Goal: Task Accomplishment & Management: Complete application form

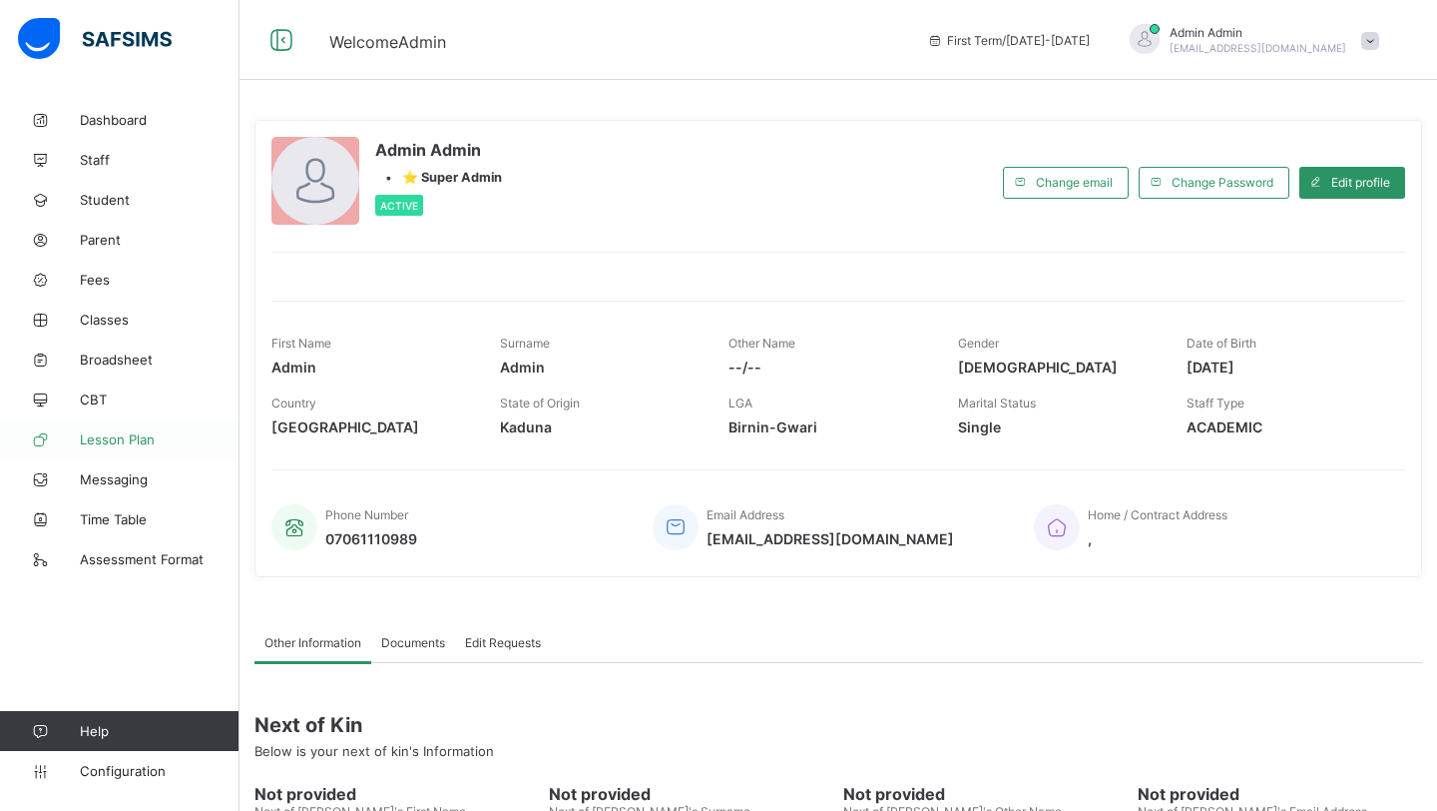
click at [126, 431] on span "Lesson Plan" at bounding box center [160, 439] width 160 height 16
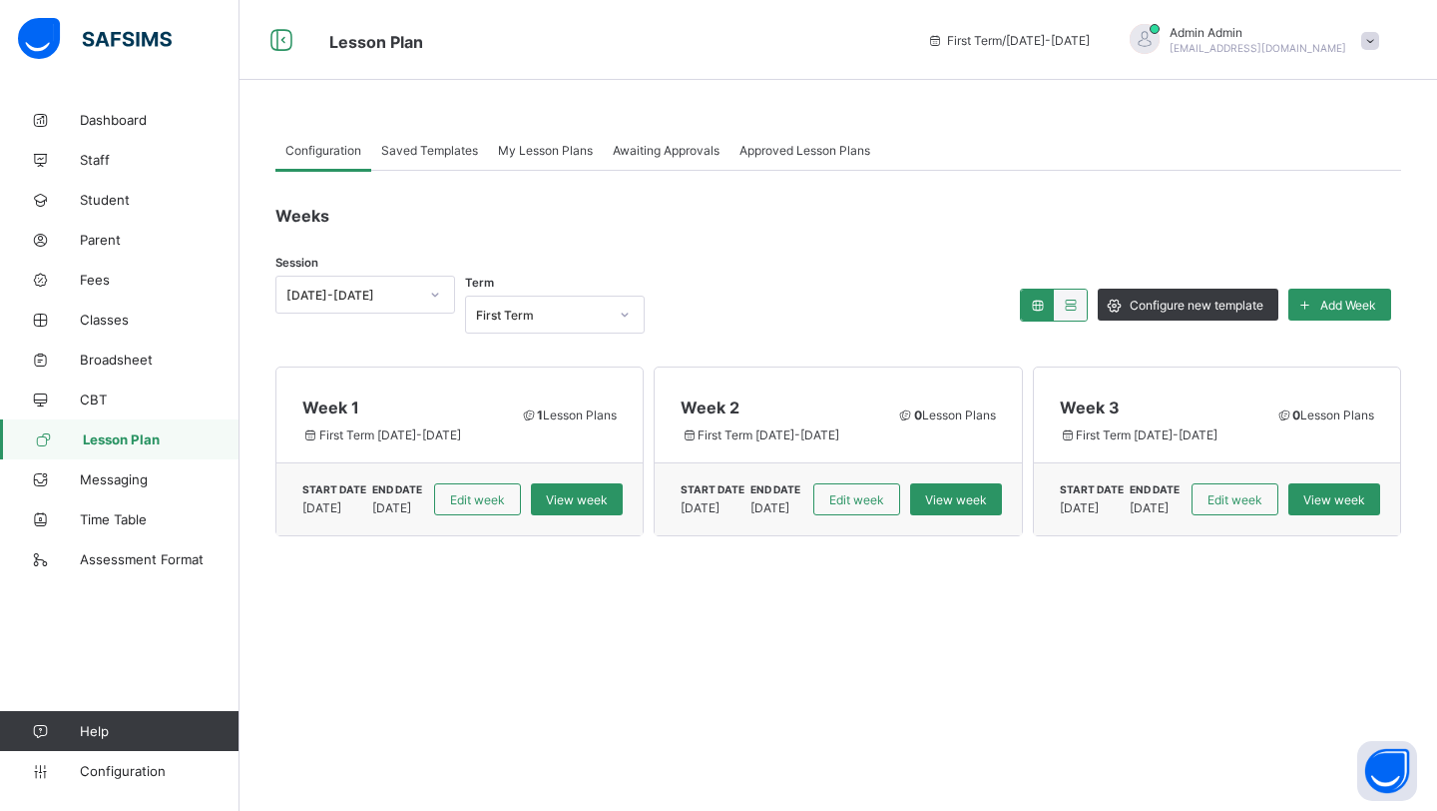
click at [570, 150] on span "My Lesson Plans" at bounding box center [545, 150] width 95 height 15
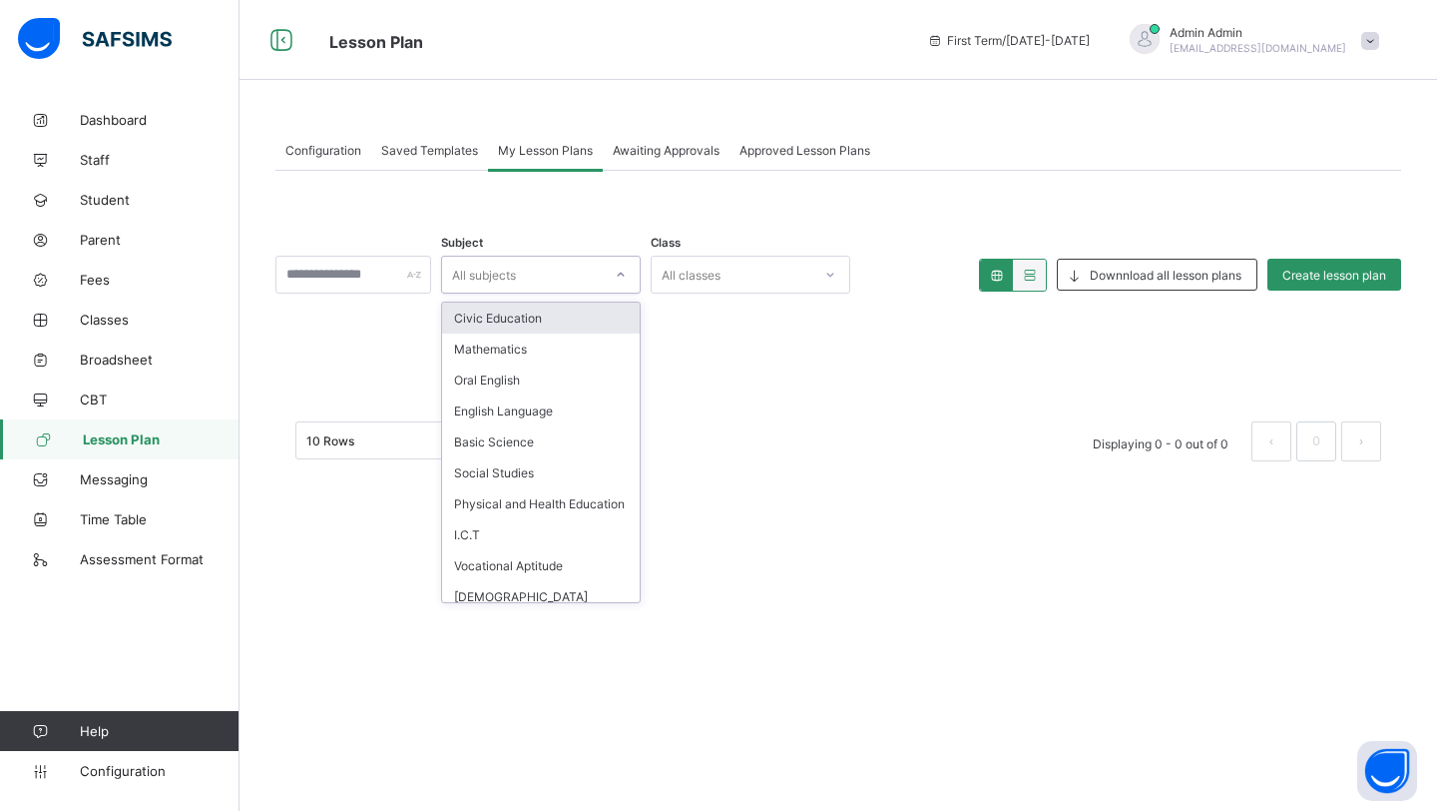
click at [576, 282] on div "All subjects" at bounding box center [522, 275] width 160 height 28
click at [1311, 272] on span "Create lesson plan" at bounding box center [1335, 275] width 104 height 15
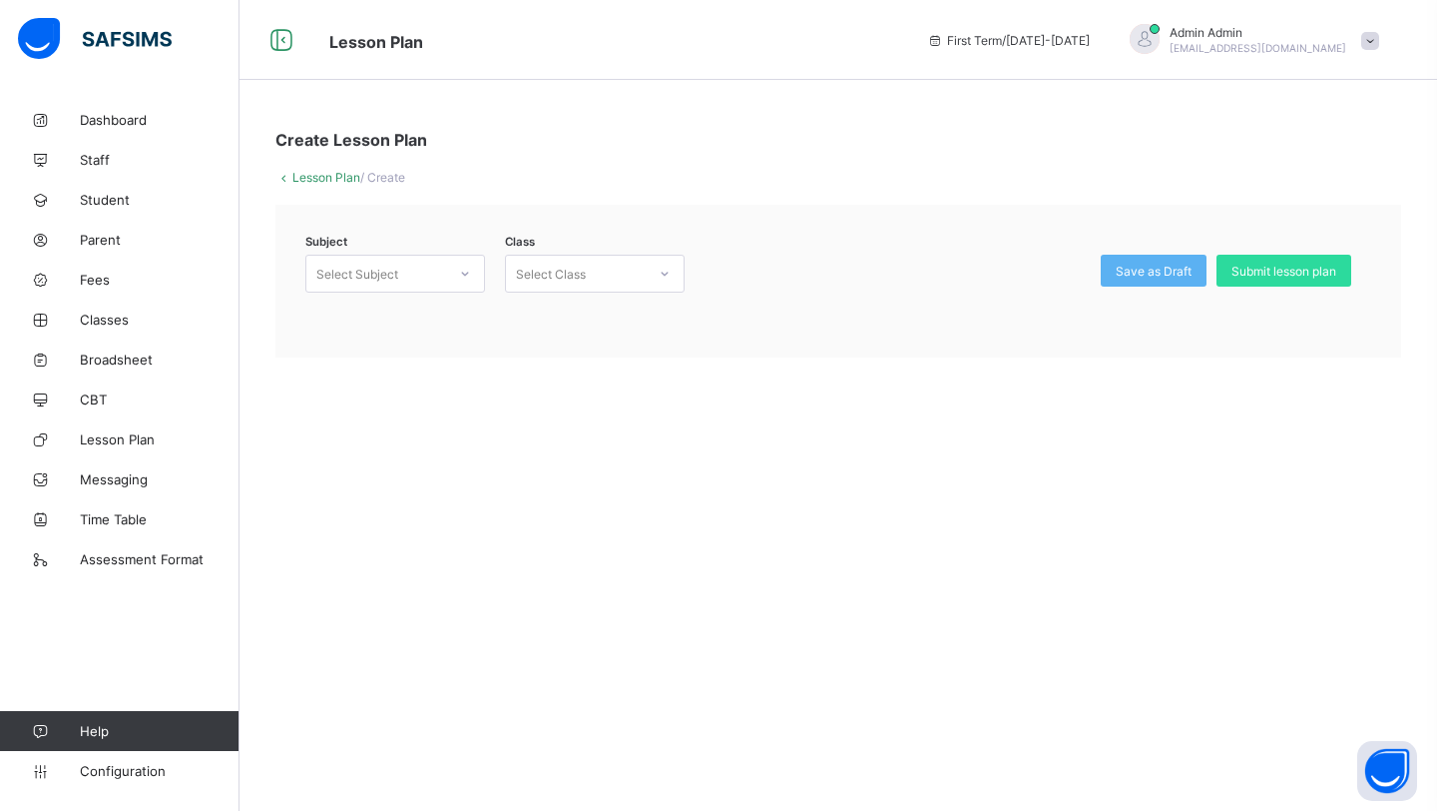
click at [365, 262] on div "Select Subject" at bounding box center [357, 274] width 82 height 38
click at [353, 319] on div "Mensuration & Geometry (453)" at bounding box center [395, 324] width 178 height 46
click at [625, 261] on div "Select Class" at bounding box center [576, 274] width 140 height 28
click at [578, 318] on div "YEAR 1 - GREY" at bounding box center [595, 316] width 178 height 31
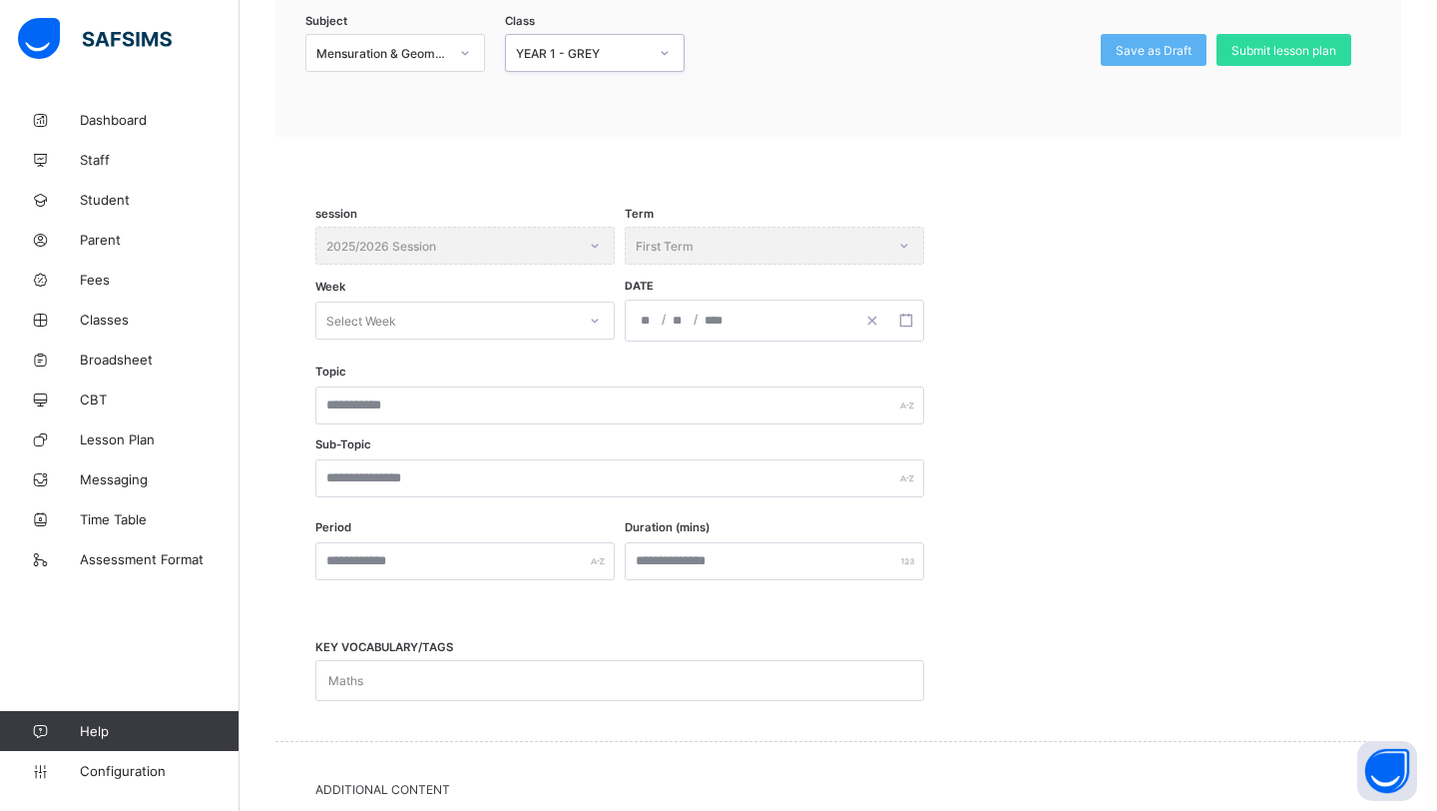
scroll to position [233, 0]
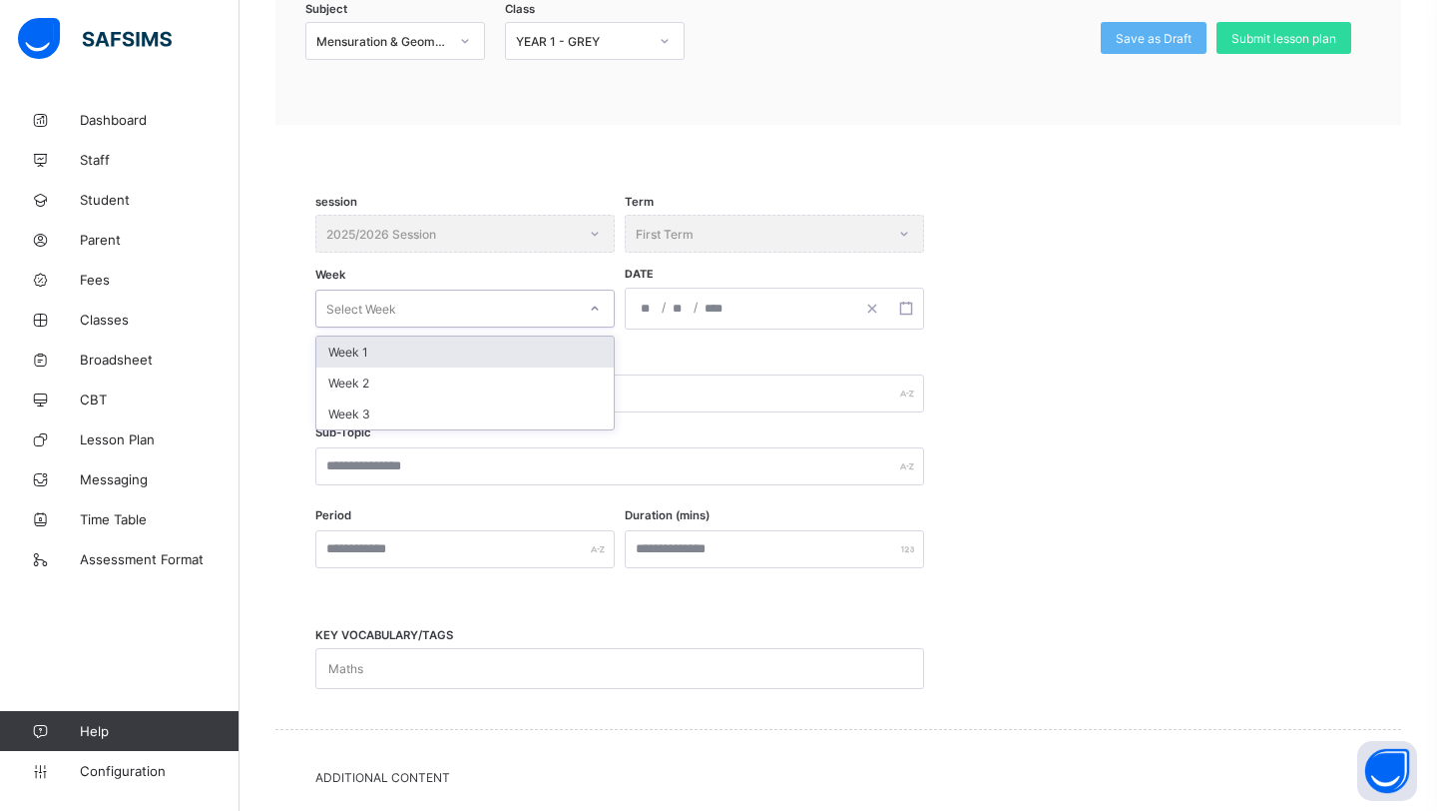
click at [554, 306] on div "Select Week" at bounding box center [446, 308] width 260 height 28
click at [511, 350] on div "Week 1" at bounding box center [464, 351] width 297 height 31
click at [685, 307] on div "/ /" at bounding box center [774, 308] width 299 height 42
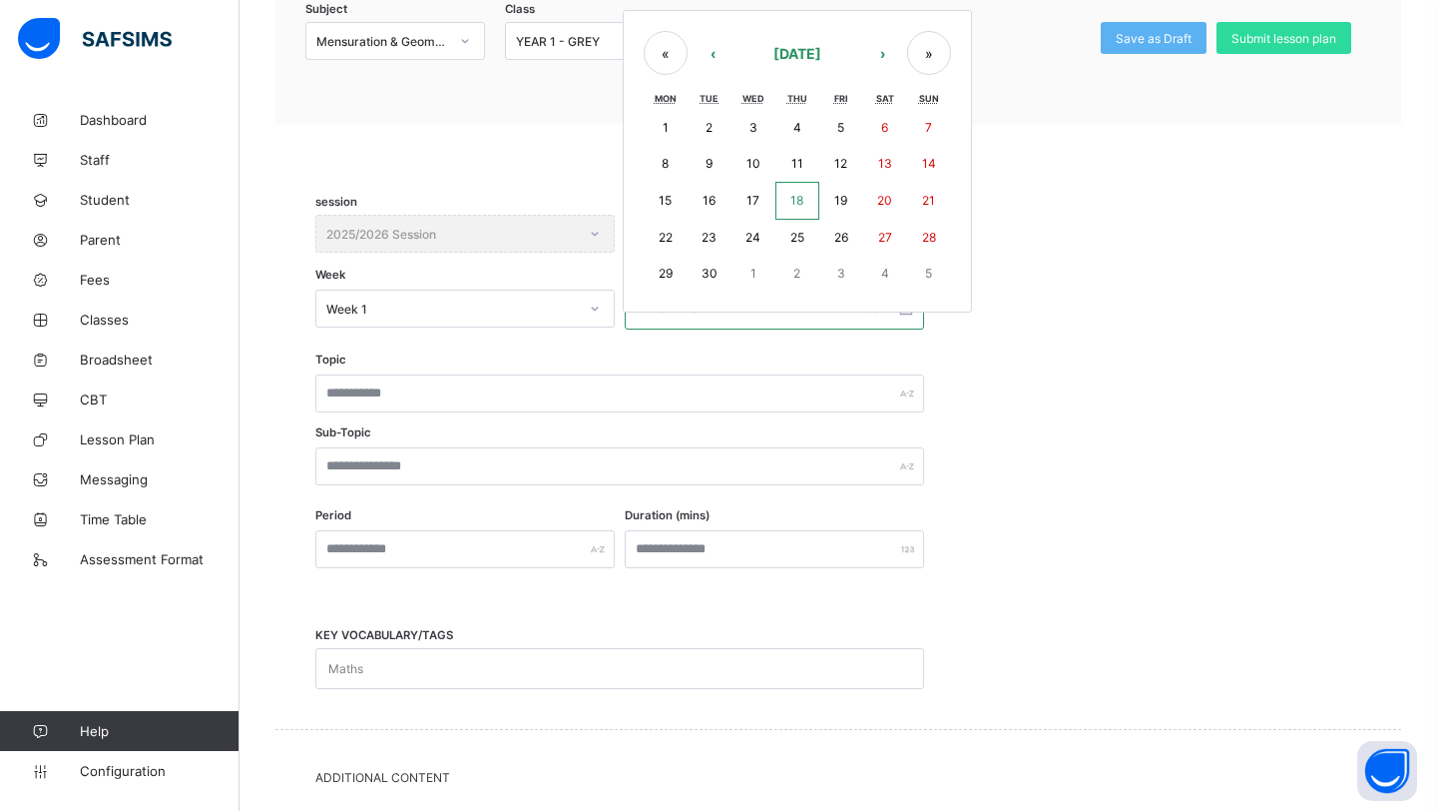
click at [717, 205] on button "16" at bounding box center [710, 201] width 44 height 38
type input "**********"
type input "**"
type input "*"
type input "****"
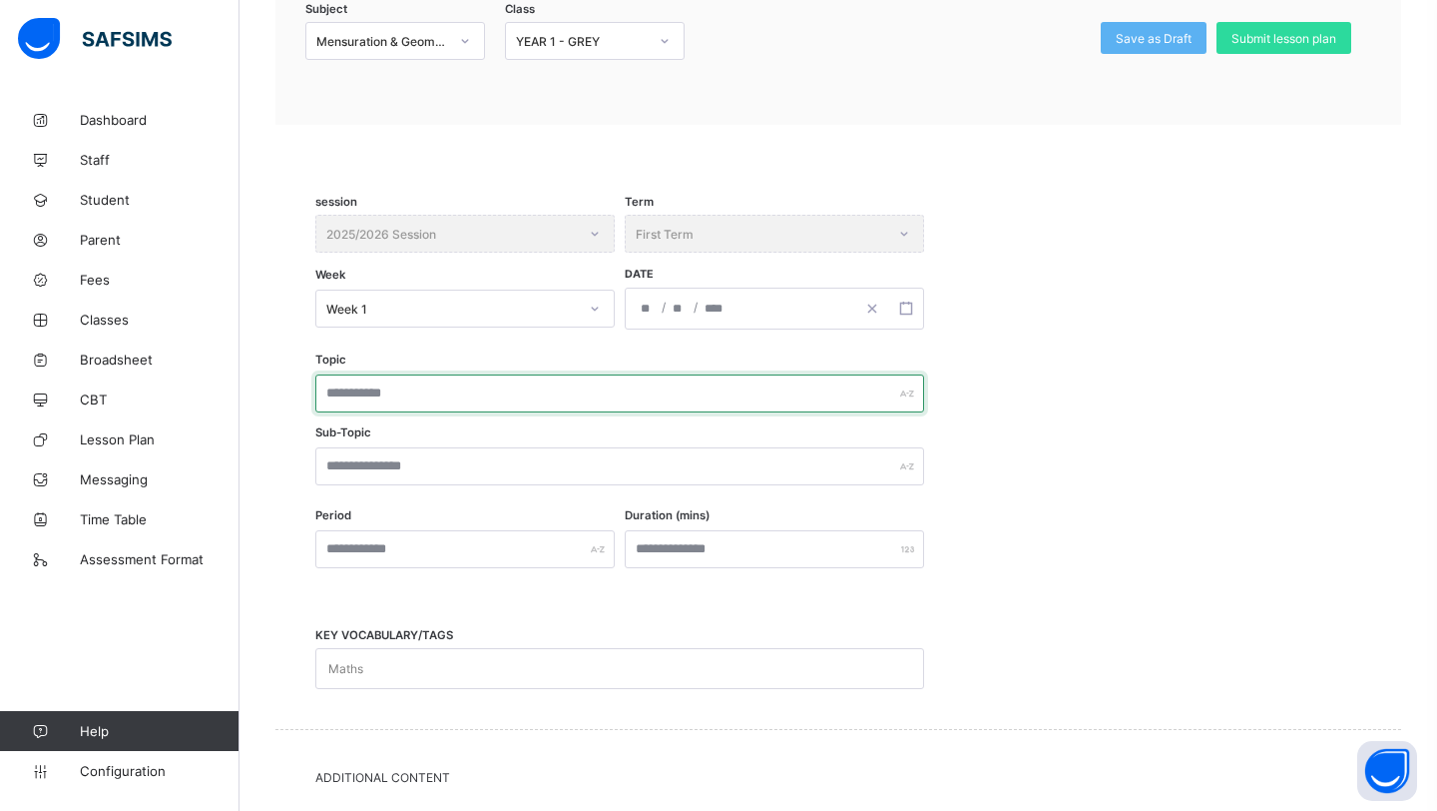
click at [455, 401] on input "text" at bounding box center [619, 393] width 609 height 38
type input "****"
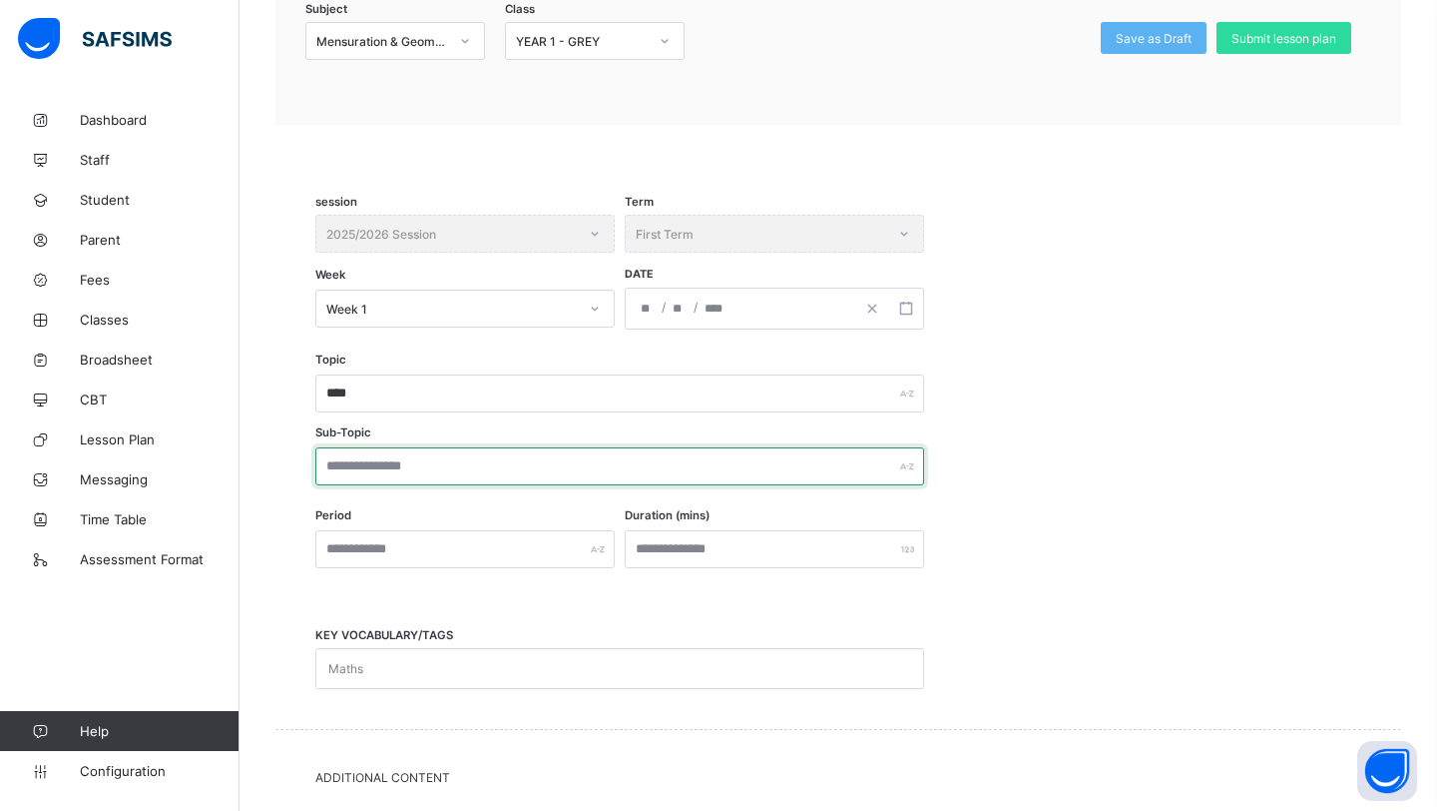
click at [403, 463] on input "text" at bounding box center [619, 466] width 609 height 38
type input "*"
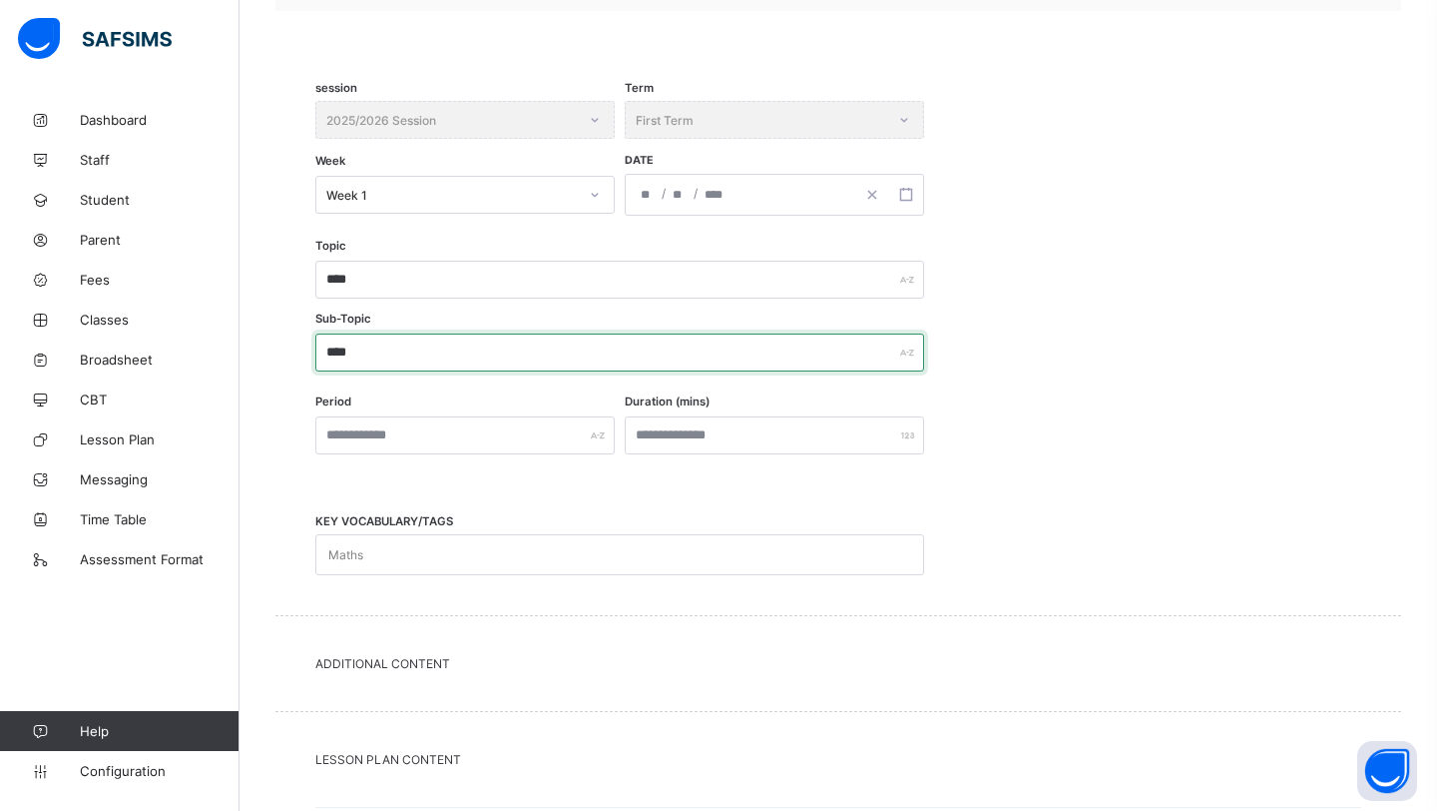
scroll to position [379, 0]
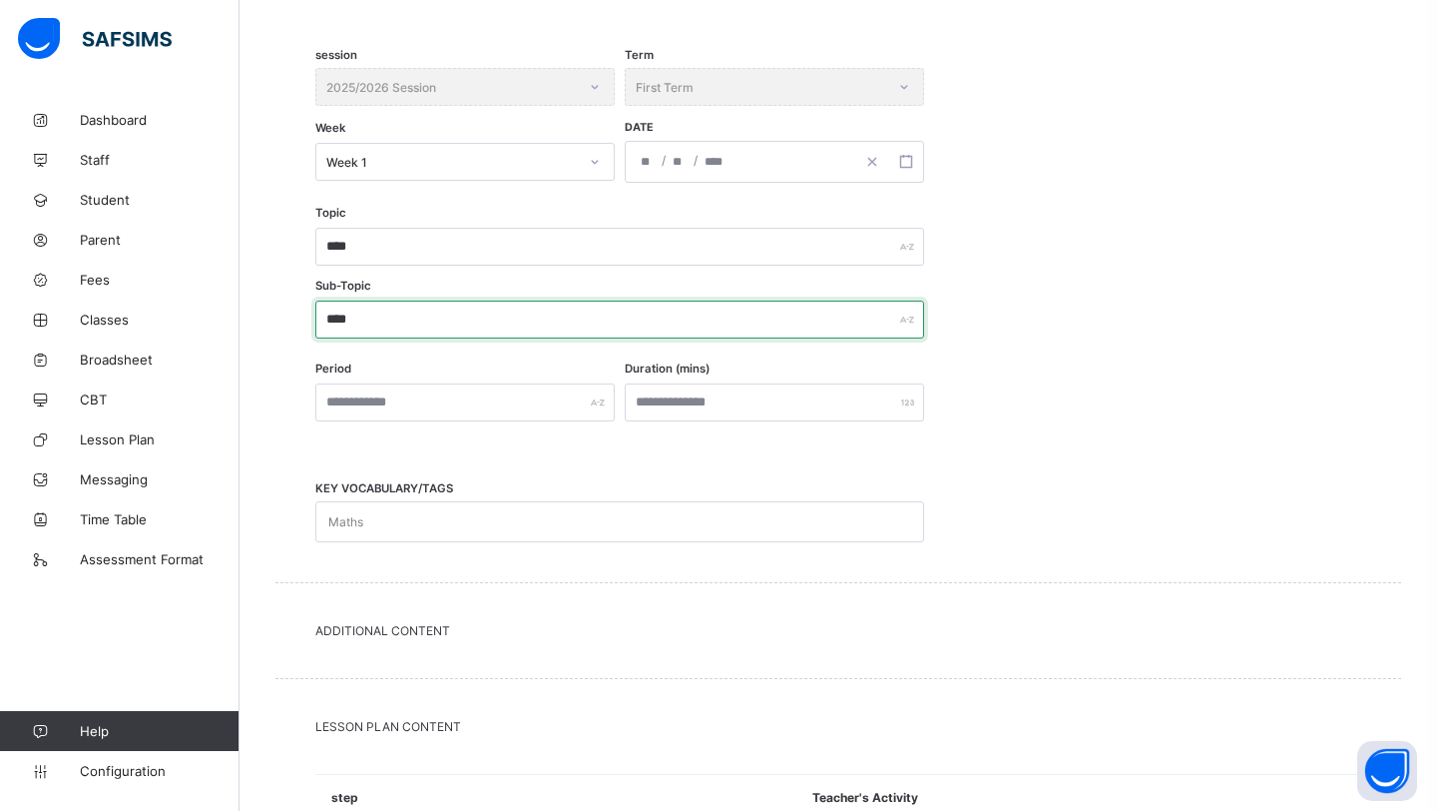
type input "****"
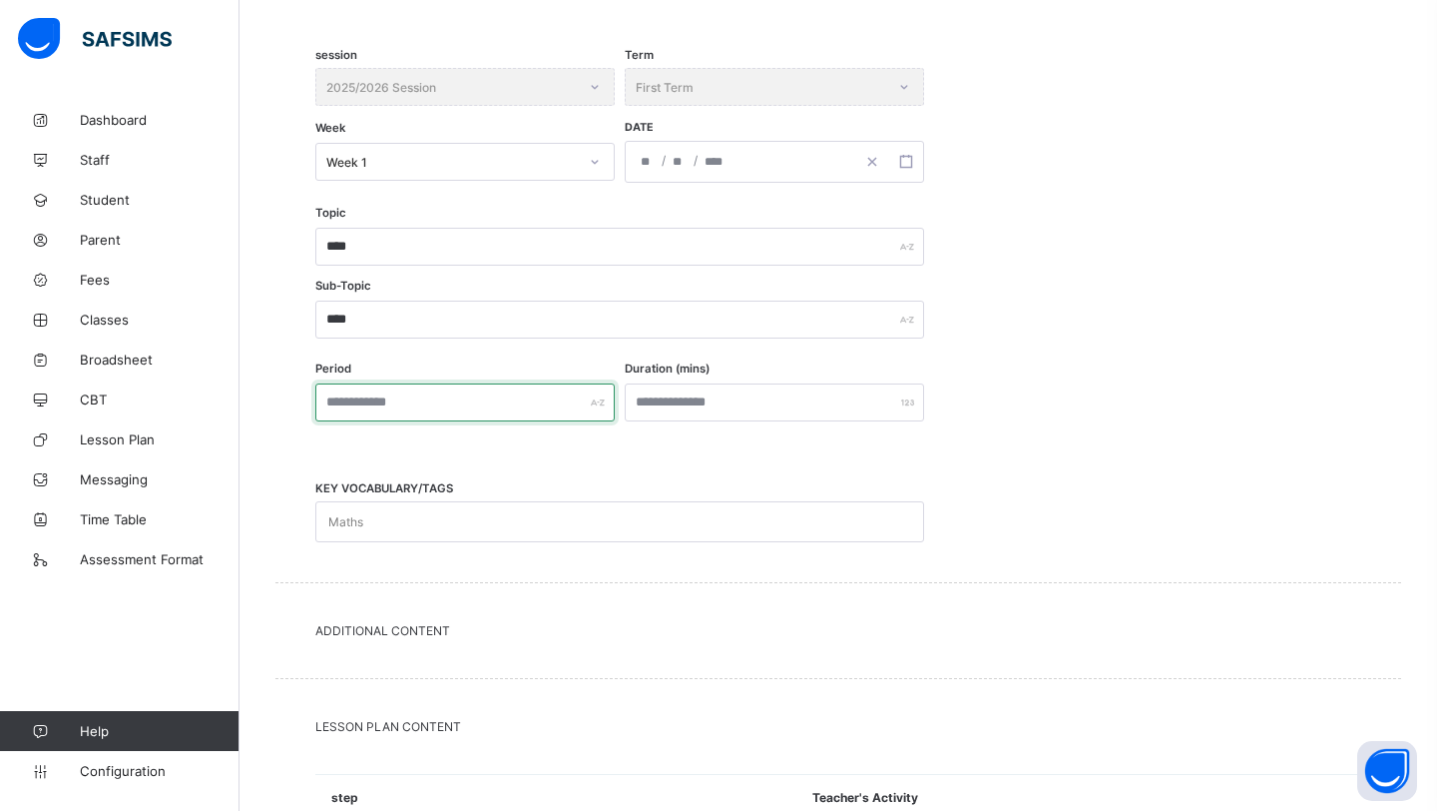
click at [347, 391] on input "text" at bounding box center [464, 402] width 299 height 38
type input "*"
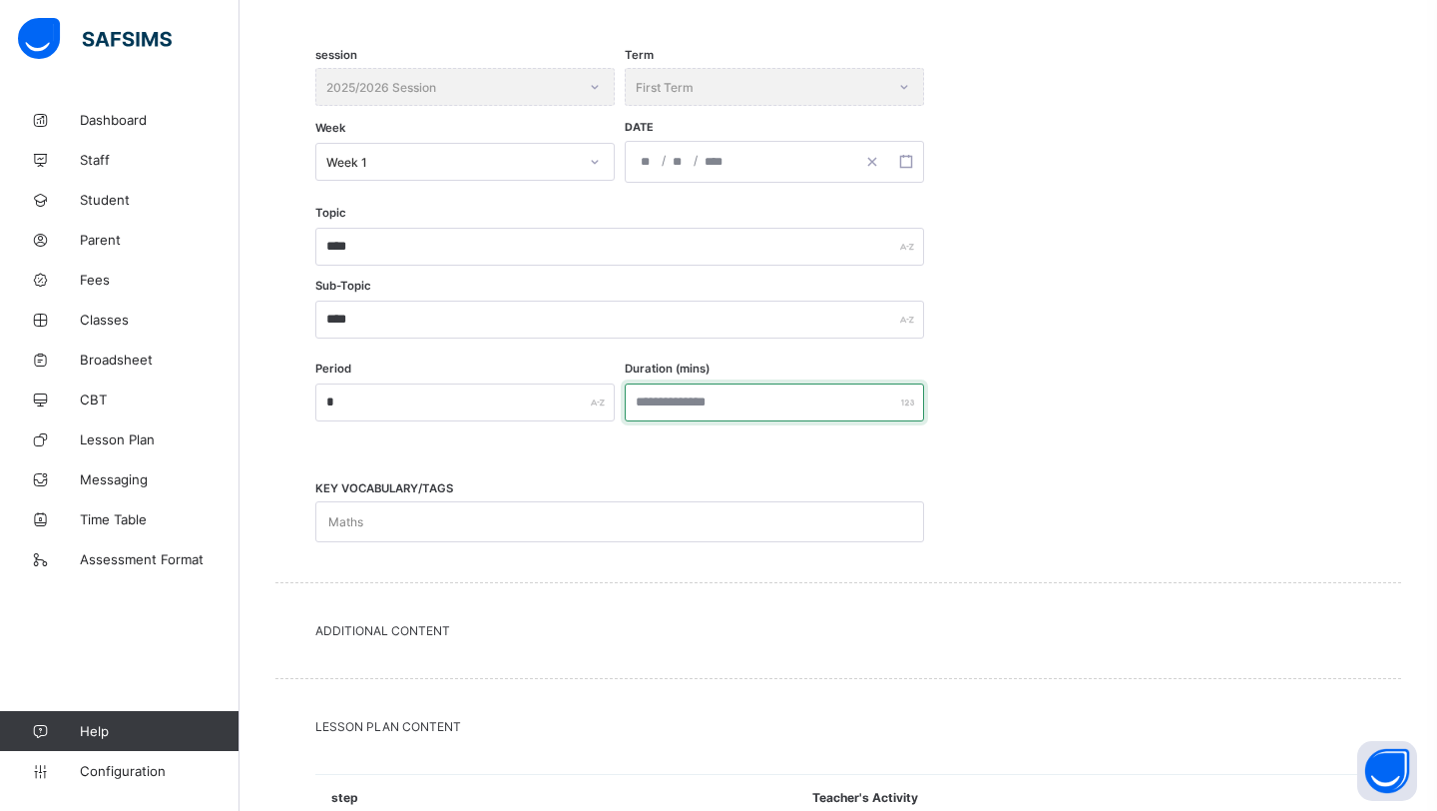
click at [664, 399] on input "number" at bounding box center [774, 402] width 299 height 38
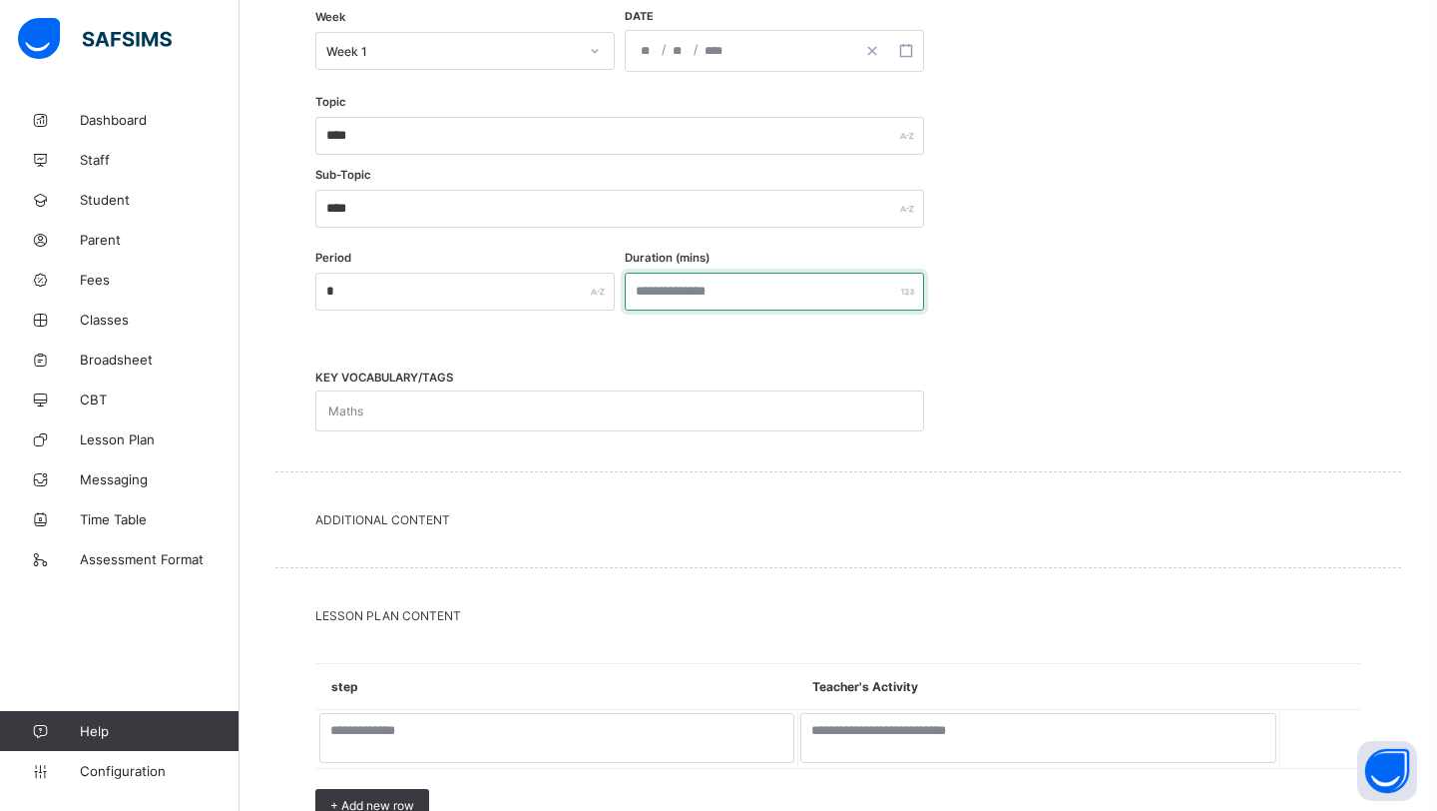
scroll to position [498, 0]
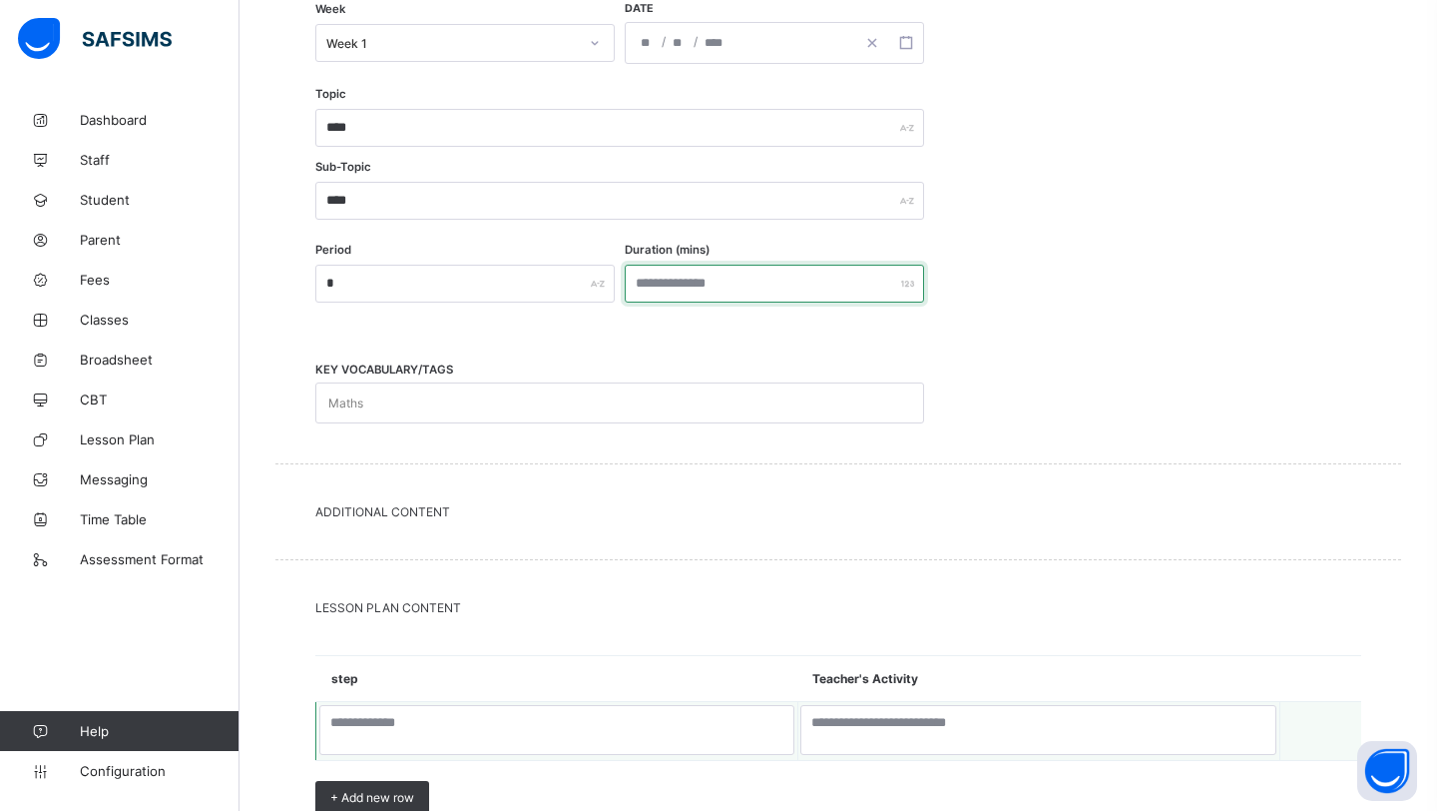
type input "**"
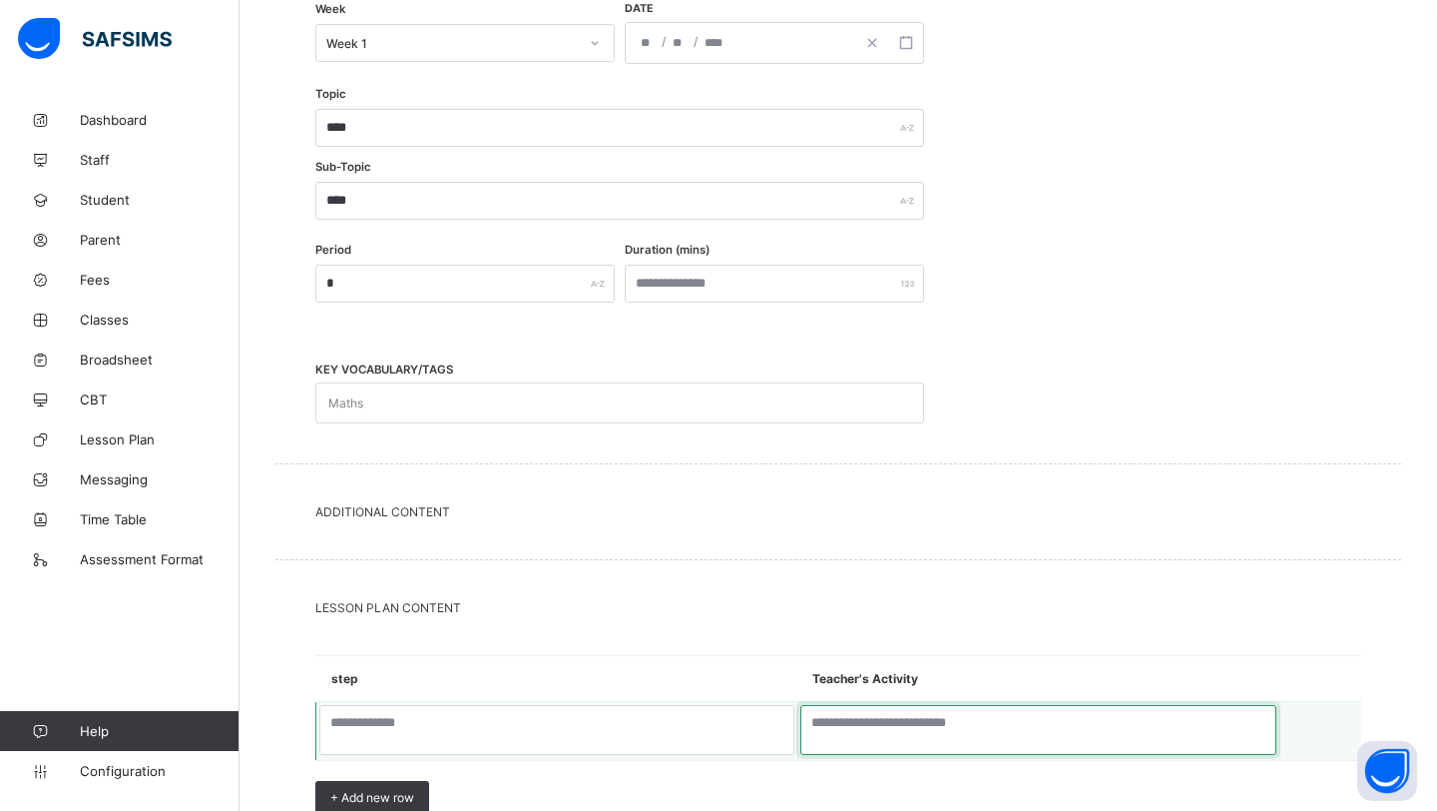
click at [843, 736] on textarea at bounding box center [1039, 730] width 476 height 50
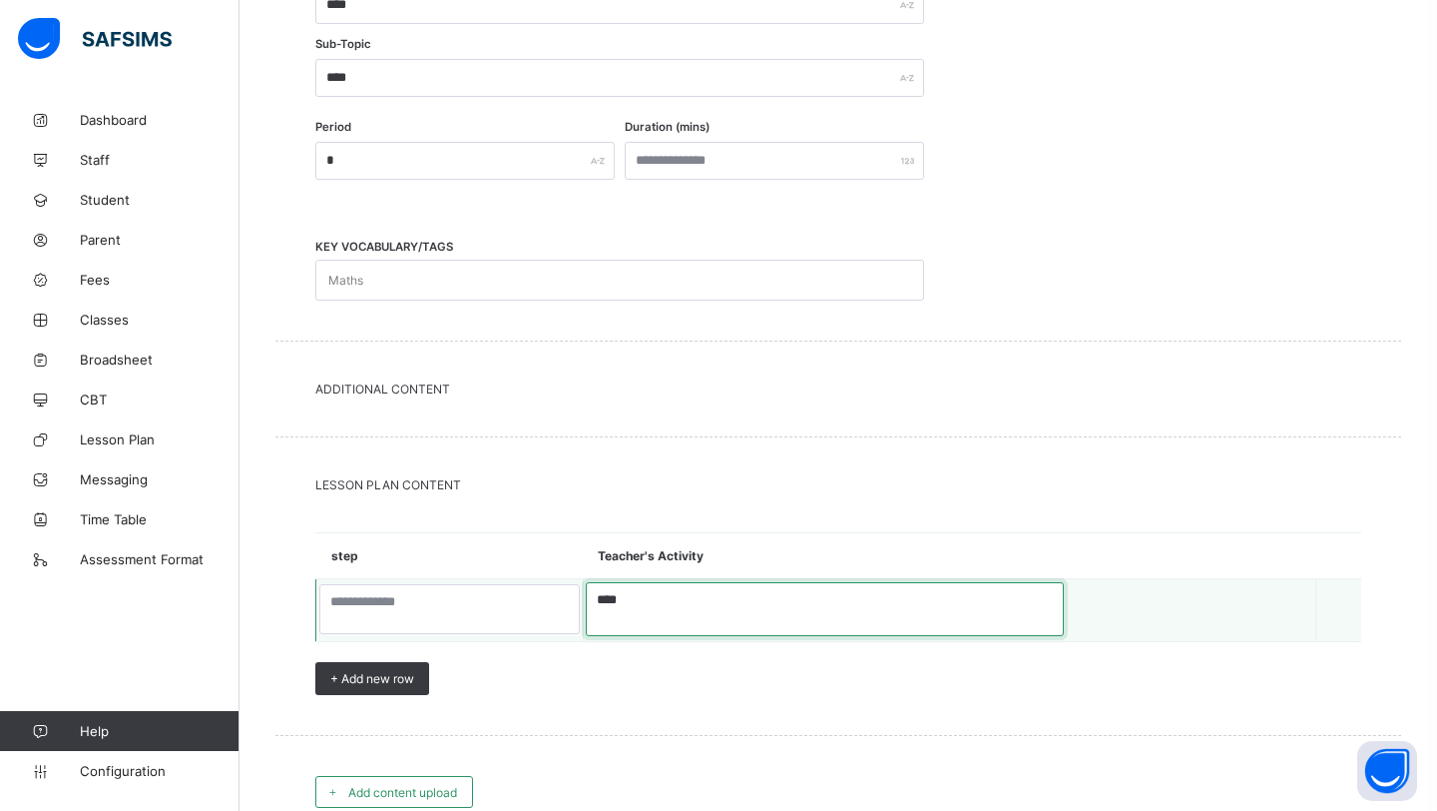
scroll to position [636, 0]
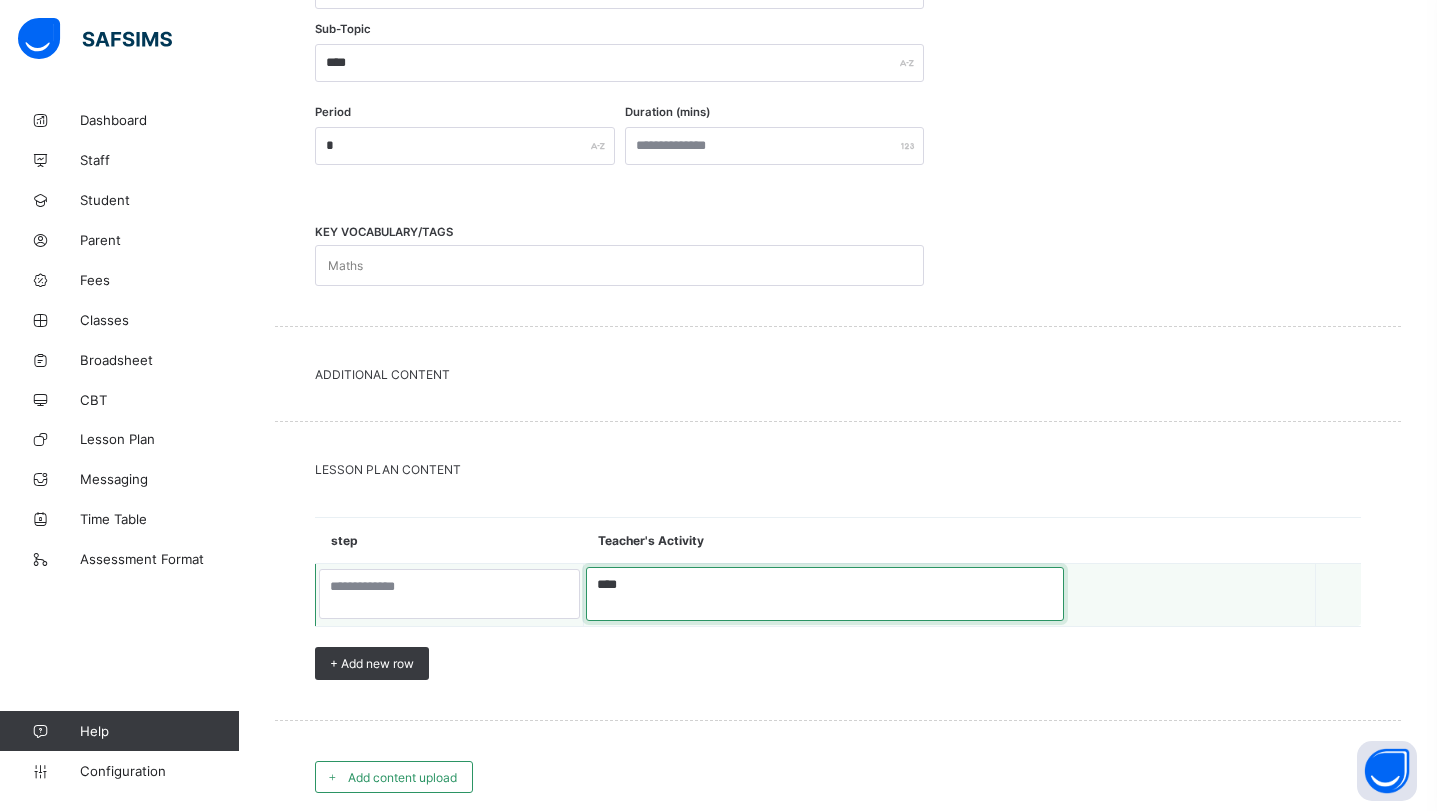
type textarea "****"
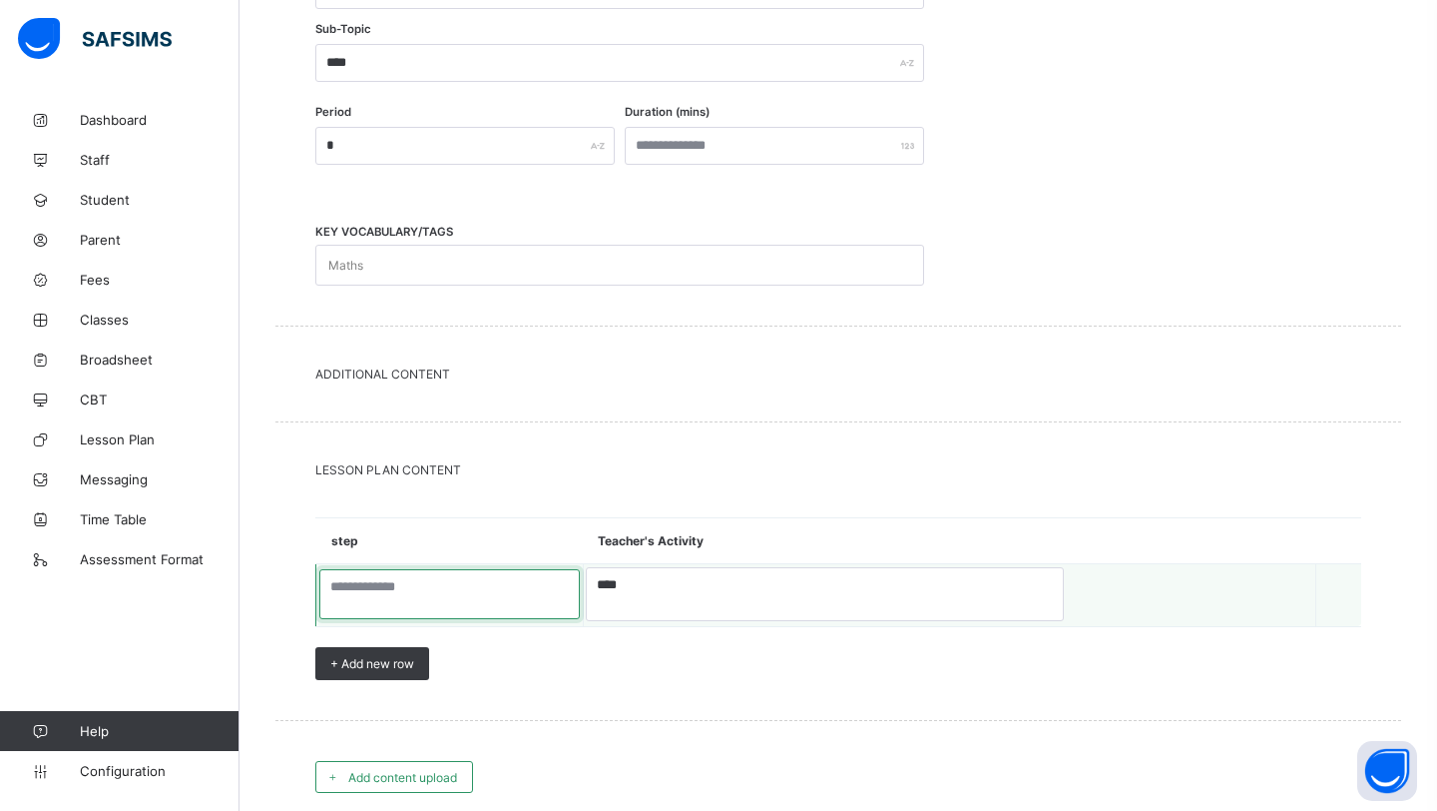
click at [571, 592] on textarea at bounding box center [450, 594] width 262 height 50
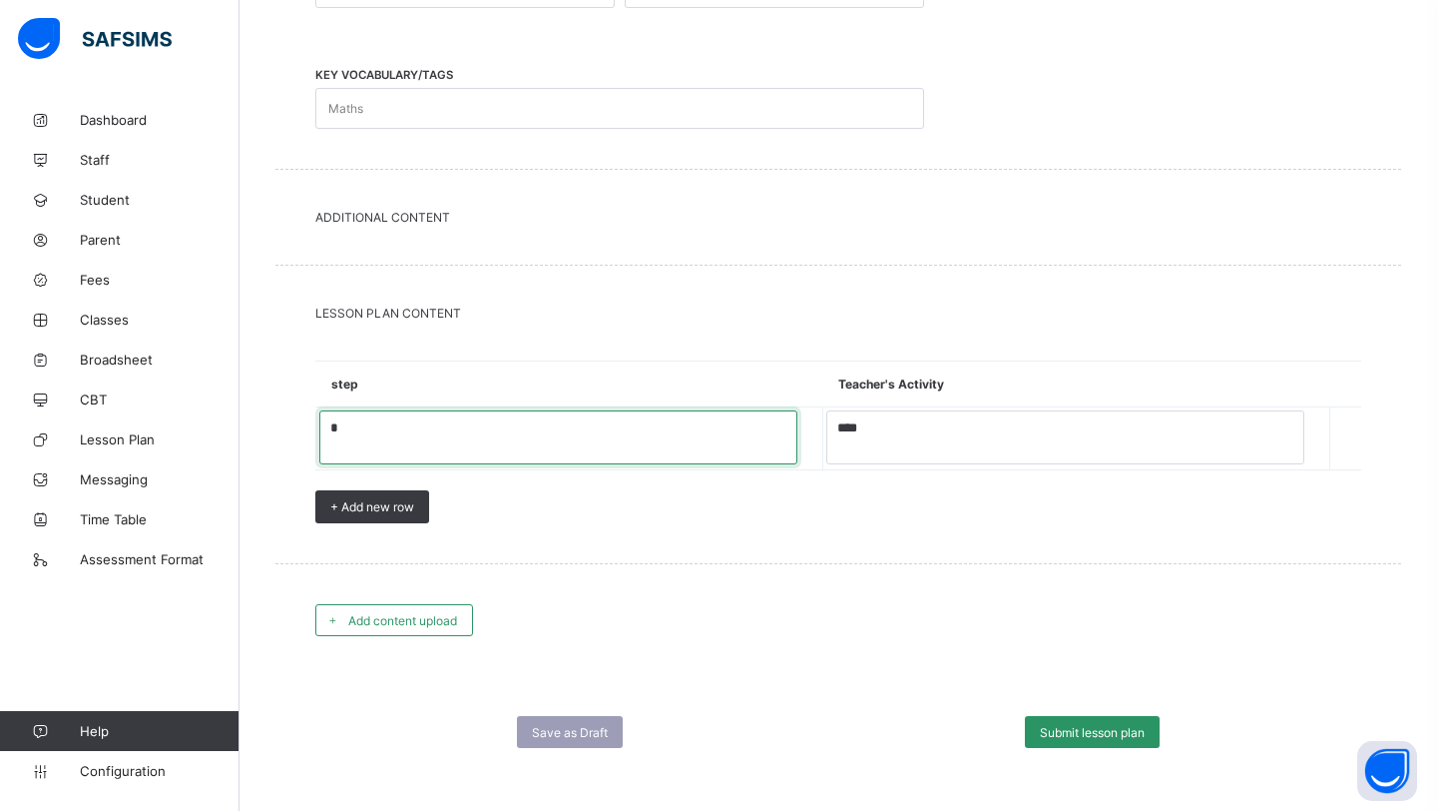
scroll to position [796, 0]
type textarea "*"
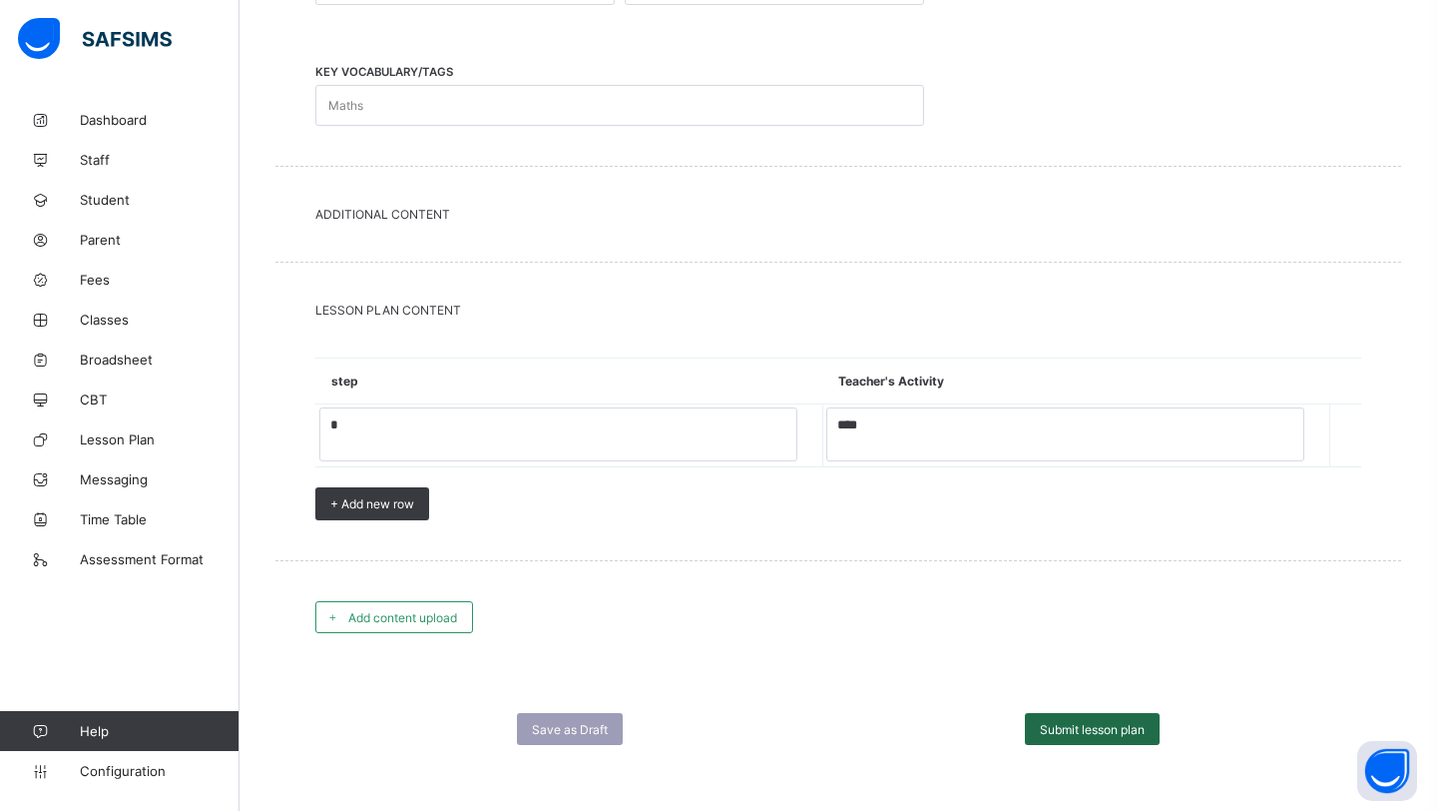
click at [1078, 722] on span "Submit lesson plan" at bounding box center [1092, 729] width 105 height 15
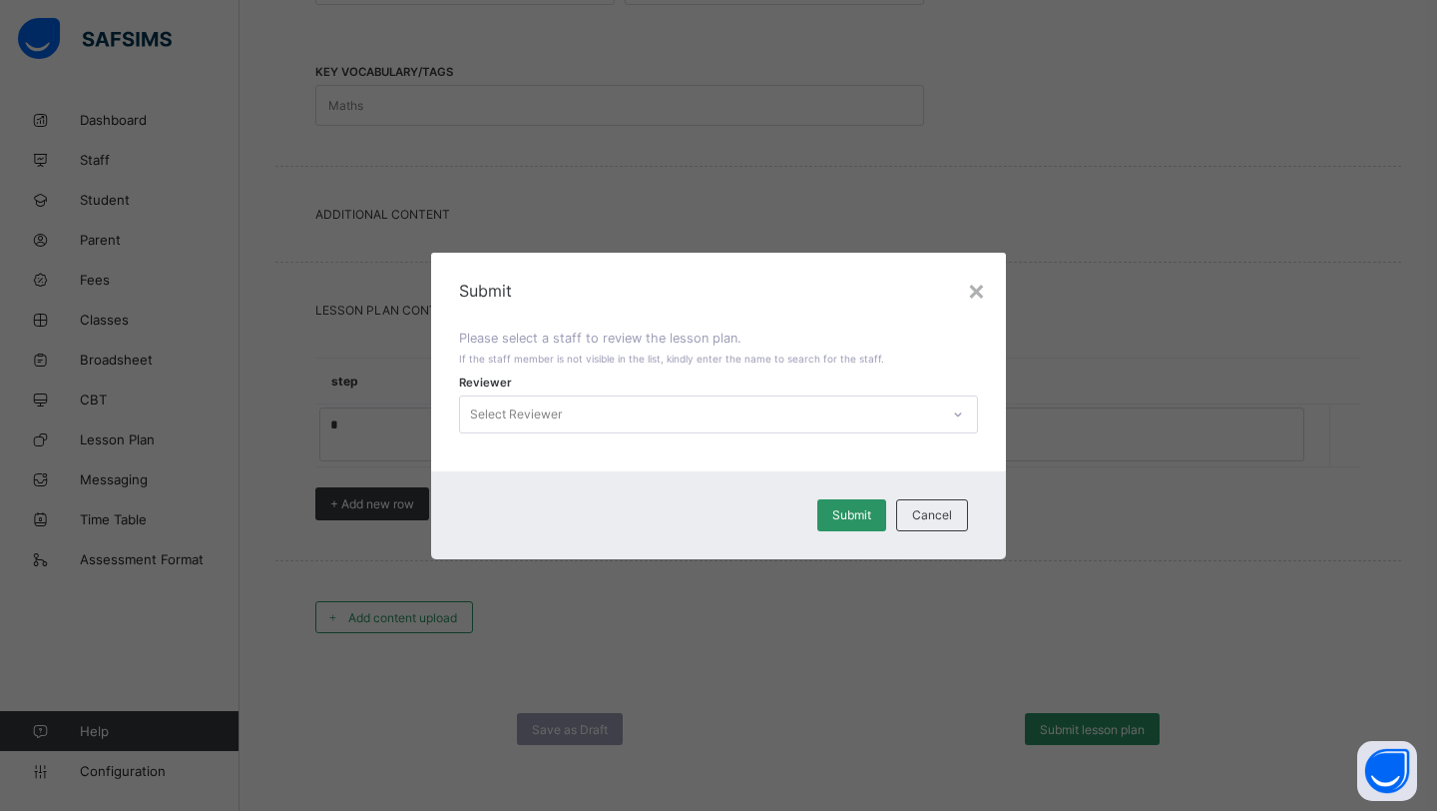
click at [725, 408] on div "Select Reviewer" at bounding box center [699, 414] width 479 height 28
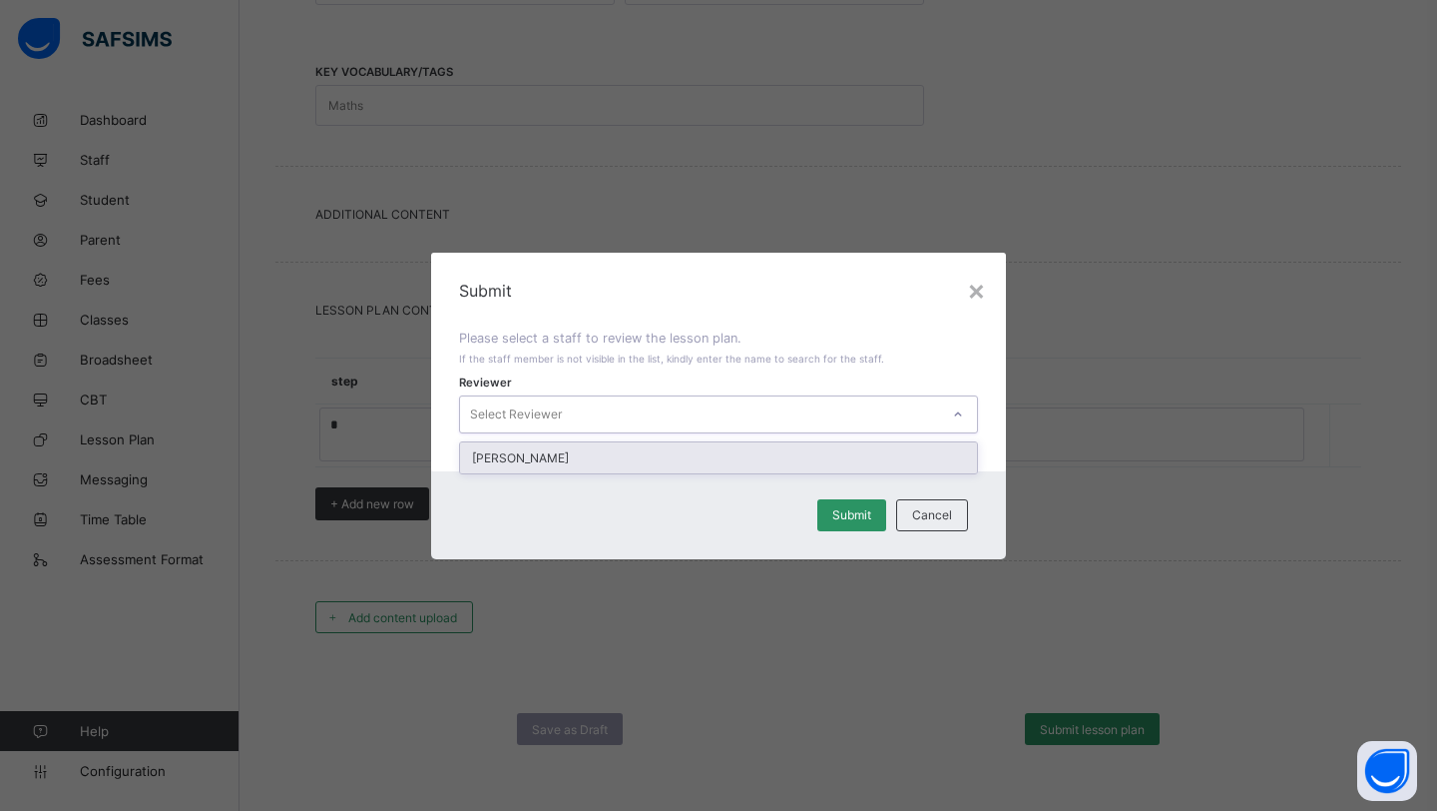
click at [626, 447] on div "[PERSON_NAME]" at bounding box center [718, 457] width 517 height 31
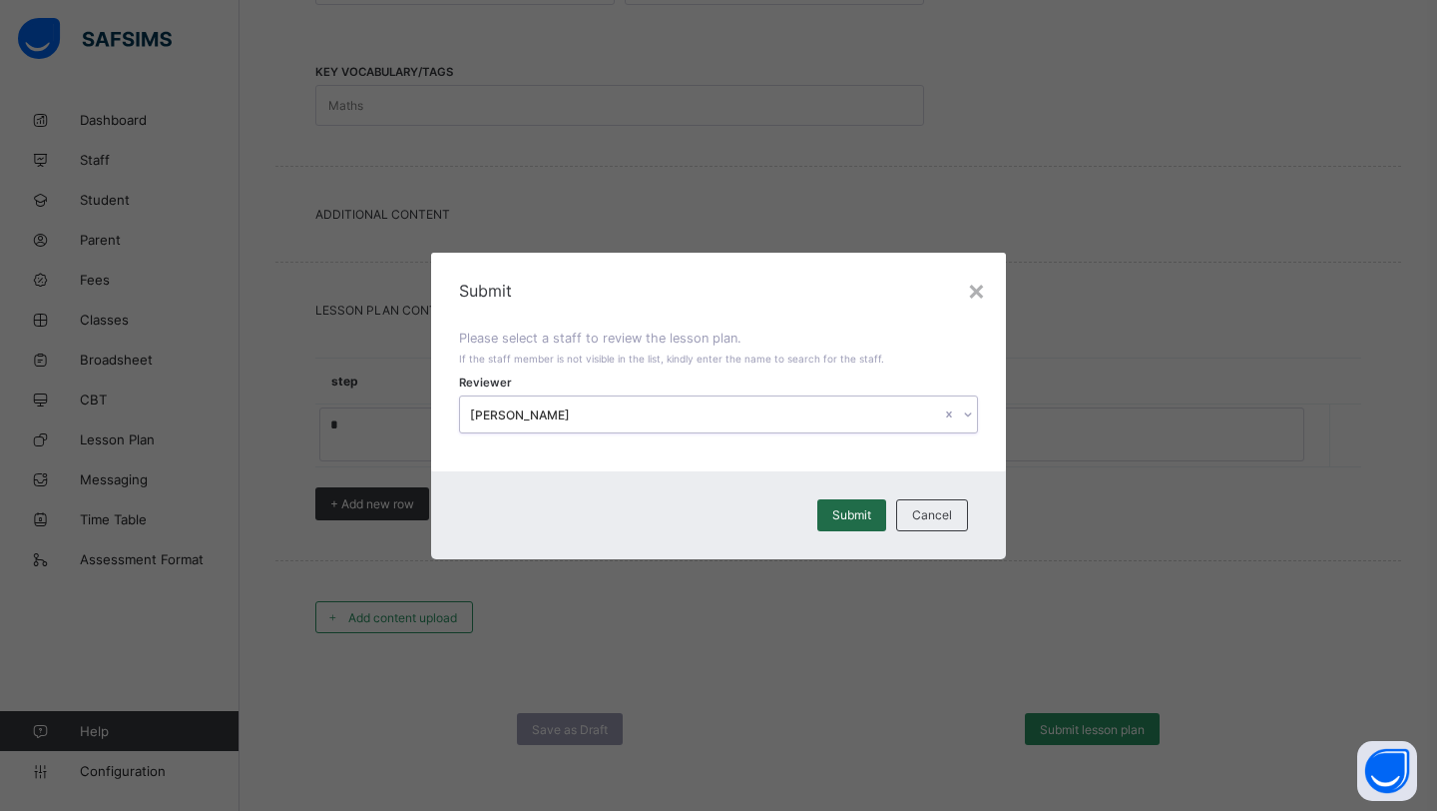
click at [850, 521] on span "Submit" at bounding box center [852, 514] width 39 height 15
